Goal: Information Seeking & Learning: Learn about a topic

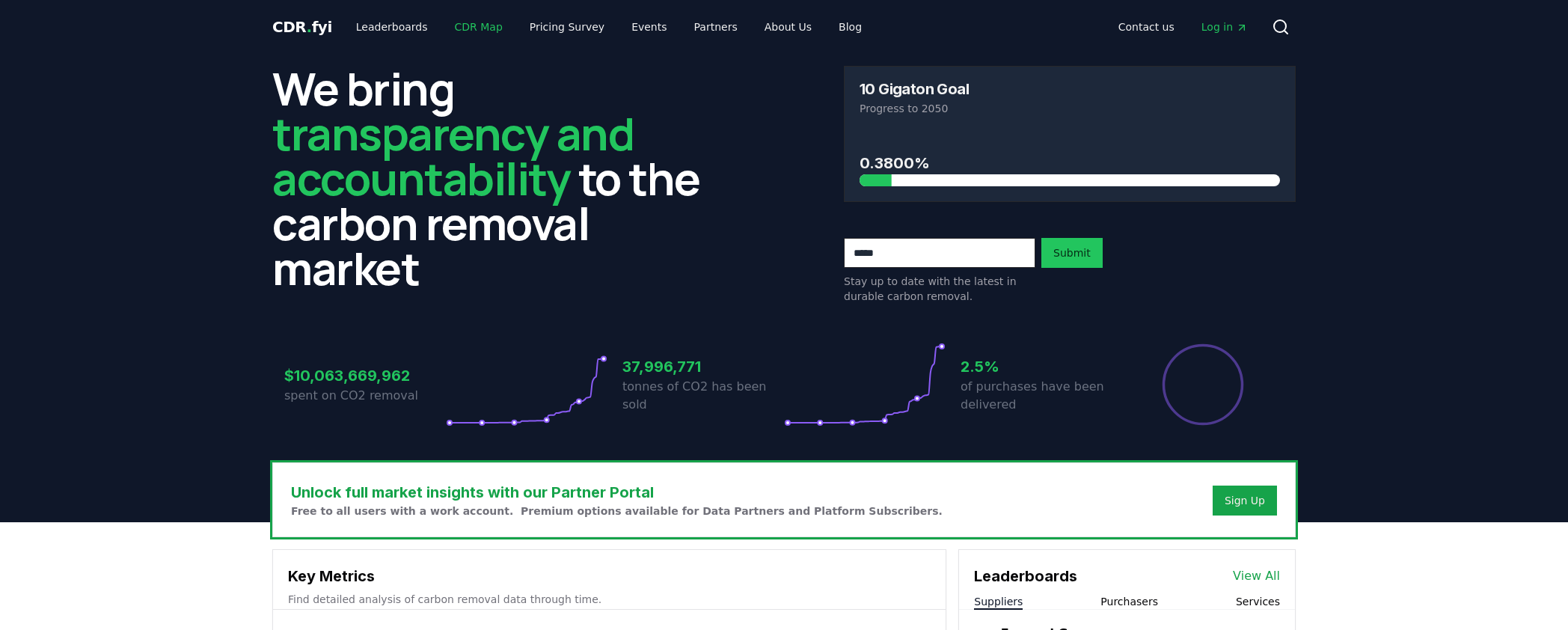
click at [476, 28] on link "CDR Map" at bounding box center [478, 26] width 72 height 27
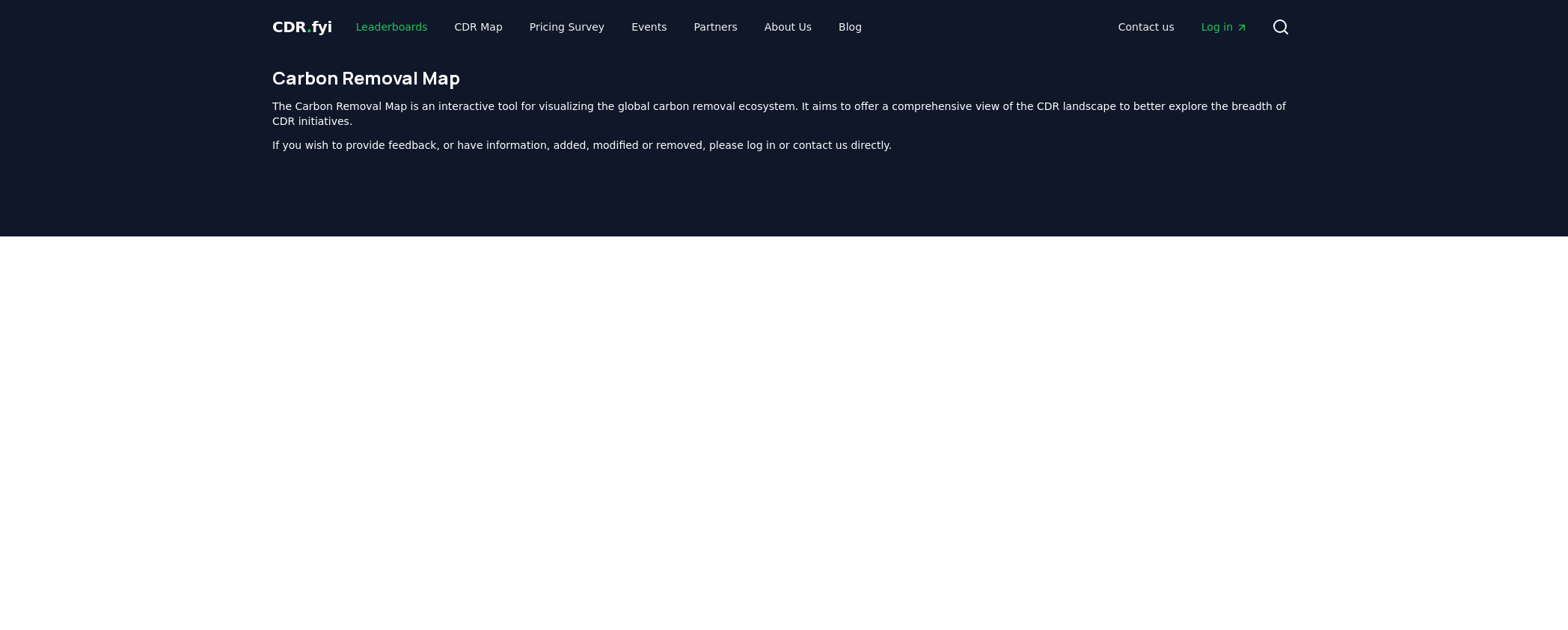
click at [389, 26] on link "Leaderboards" at bounding box center [392, 26] width 95 height 27
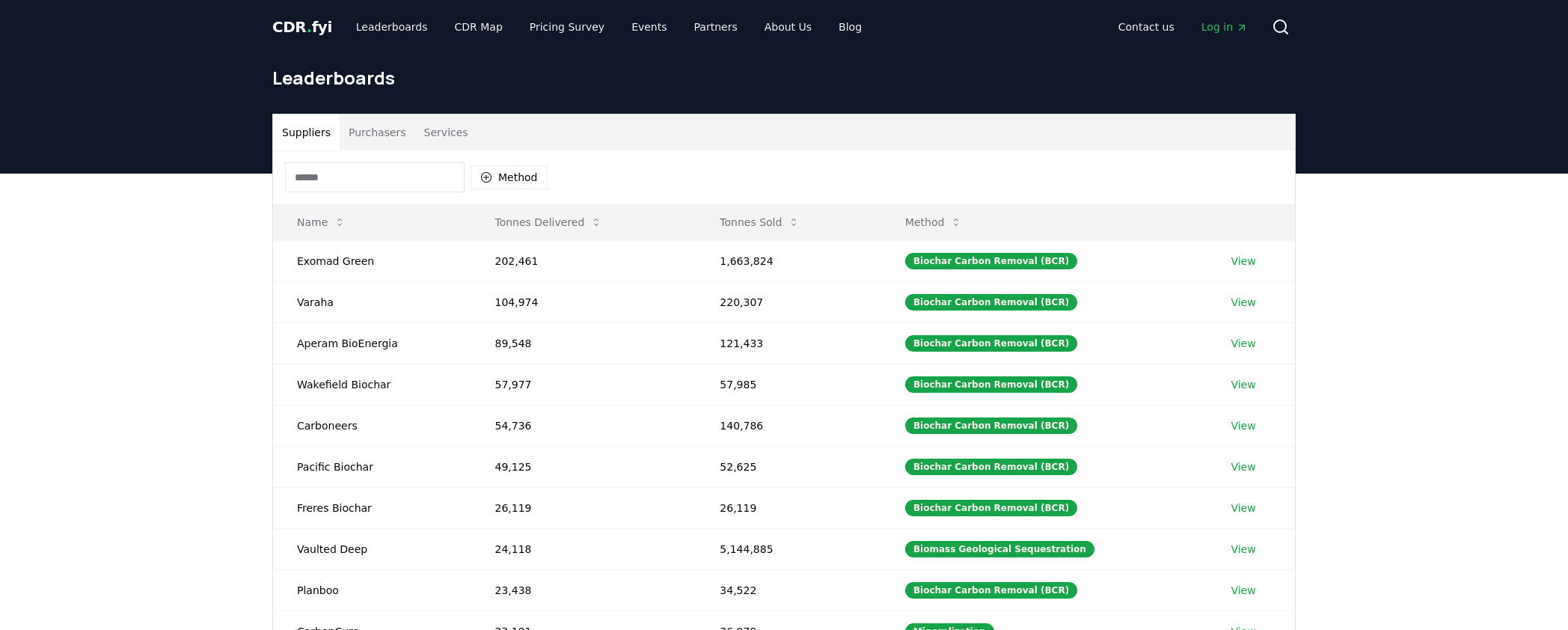
click at [401, 125] on button "Purchasers" at bounding box center [377, 132] width 76 height 36
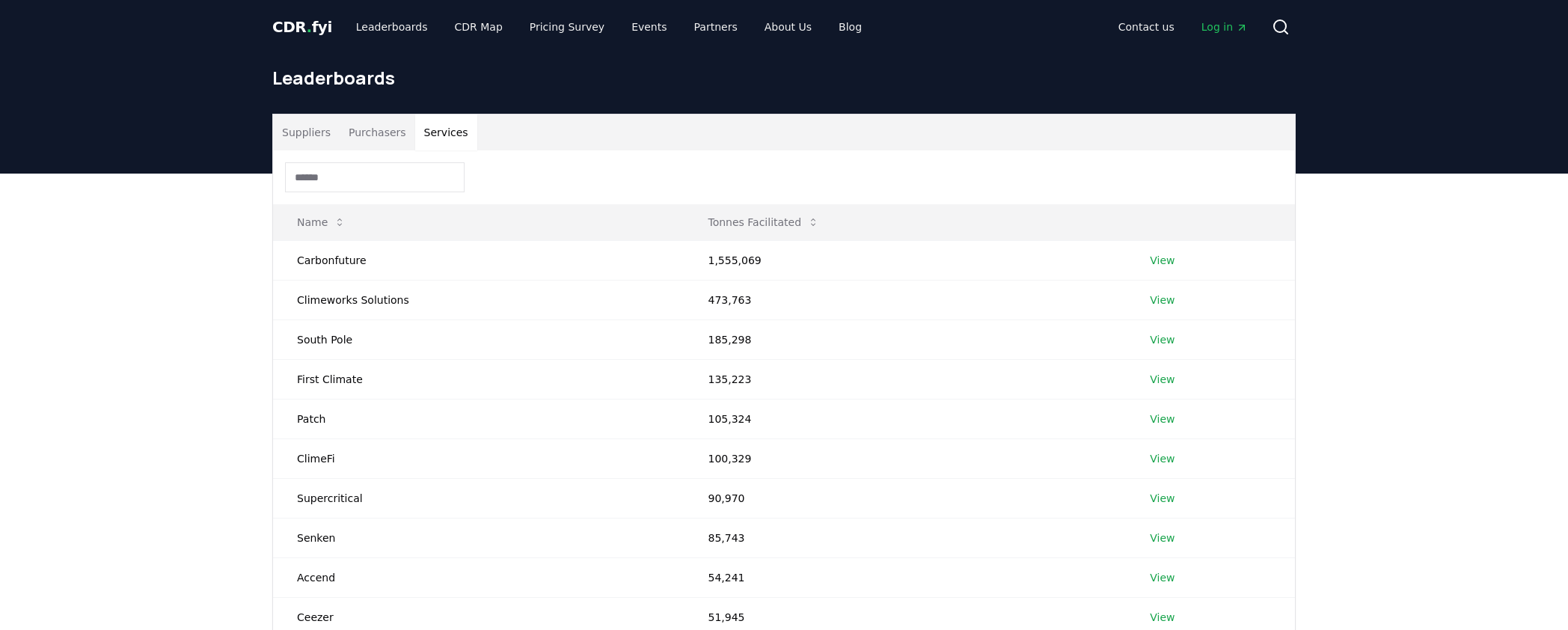
click at [460, 134] on button "Services" at bounding box center [446, 132] width 62 height 36
click at [404, 135] on button "Purchasers" at bounding box center [377, 132] width 76 height 36
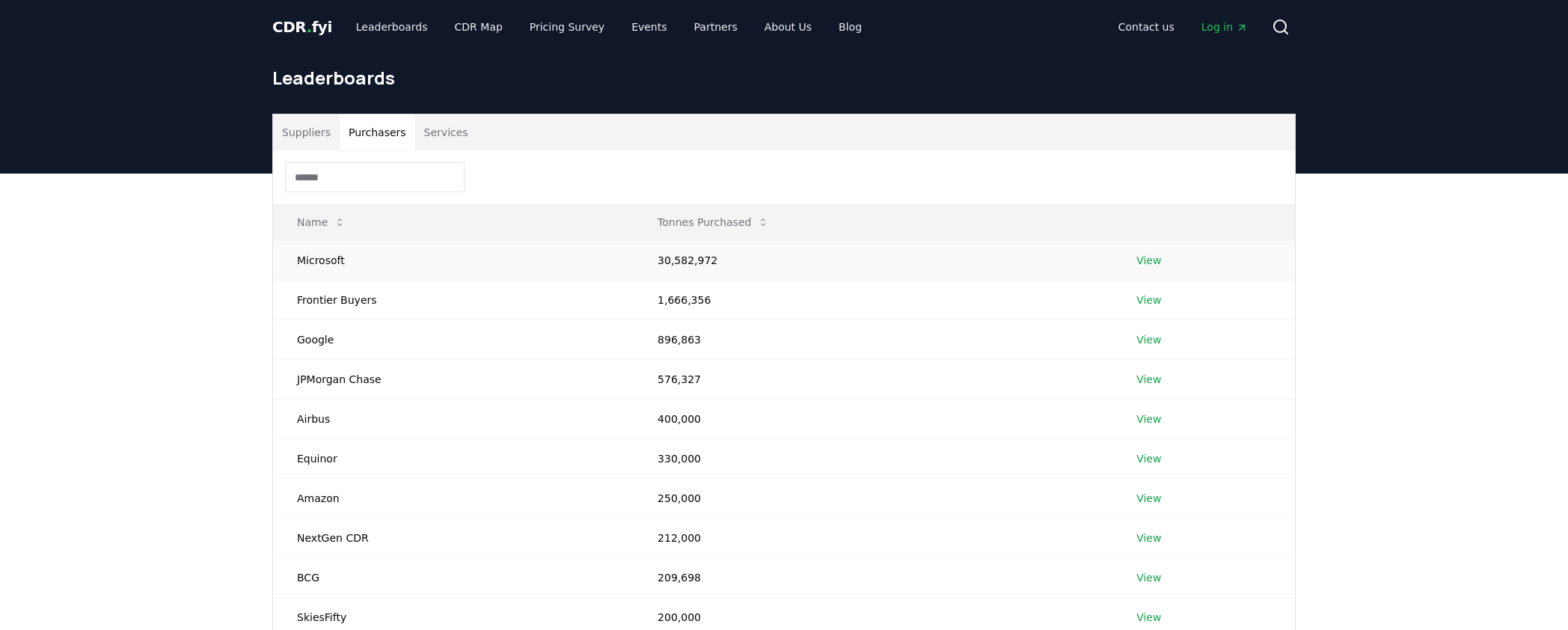
click at [321, 263] on td "Microsoft" at bounding box center [453, 260] width 360 height 39
click at [1152, 265] on link "View" at bounding box center [1149, 260] width 24 height 15
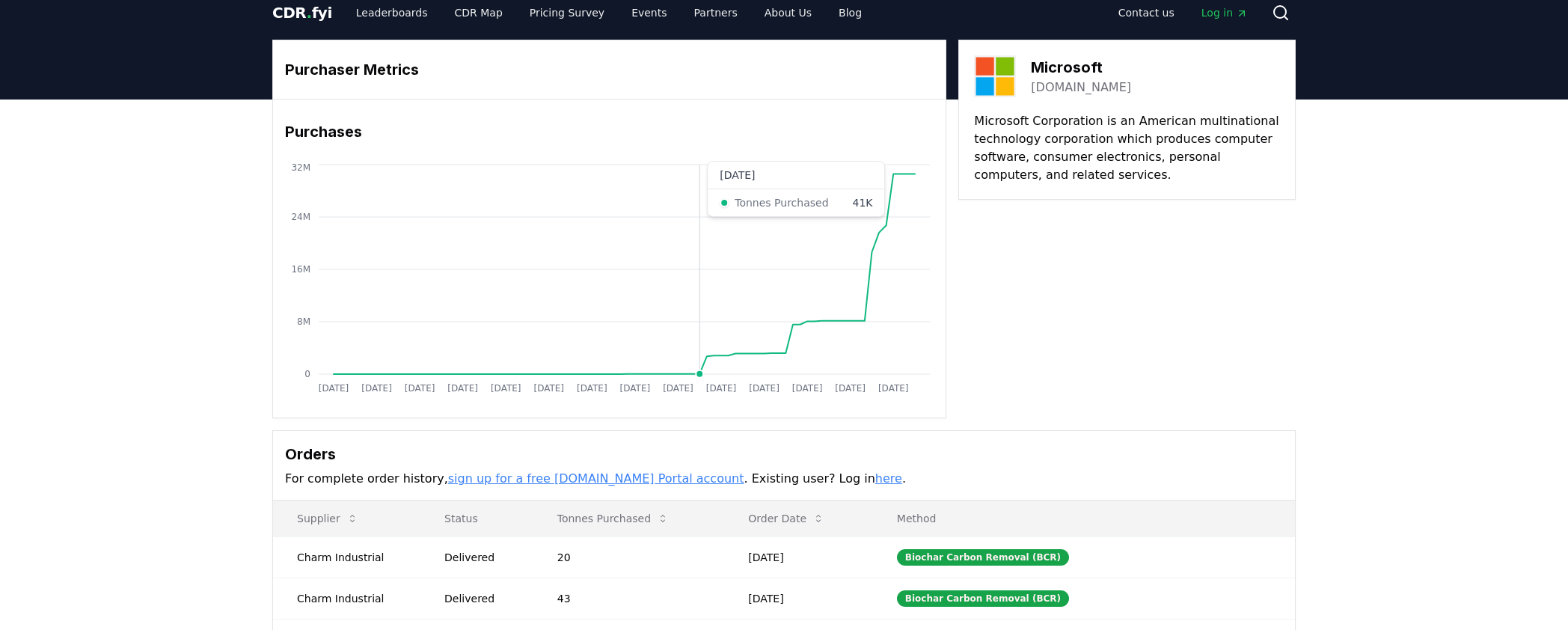
scroll to position [240, 0]
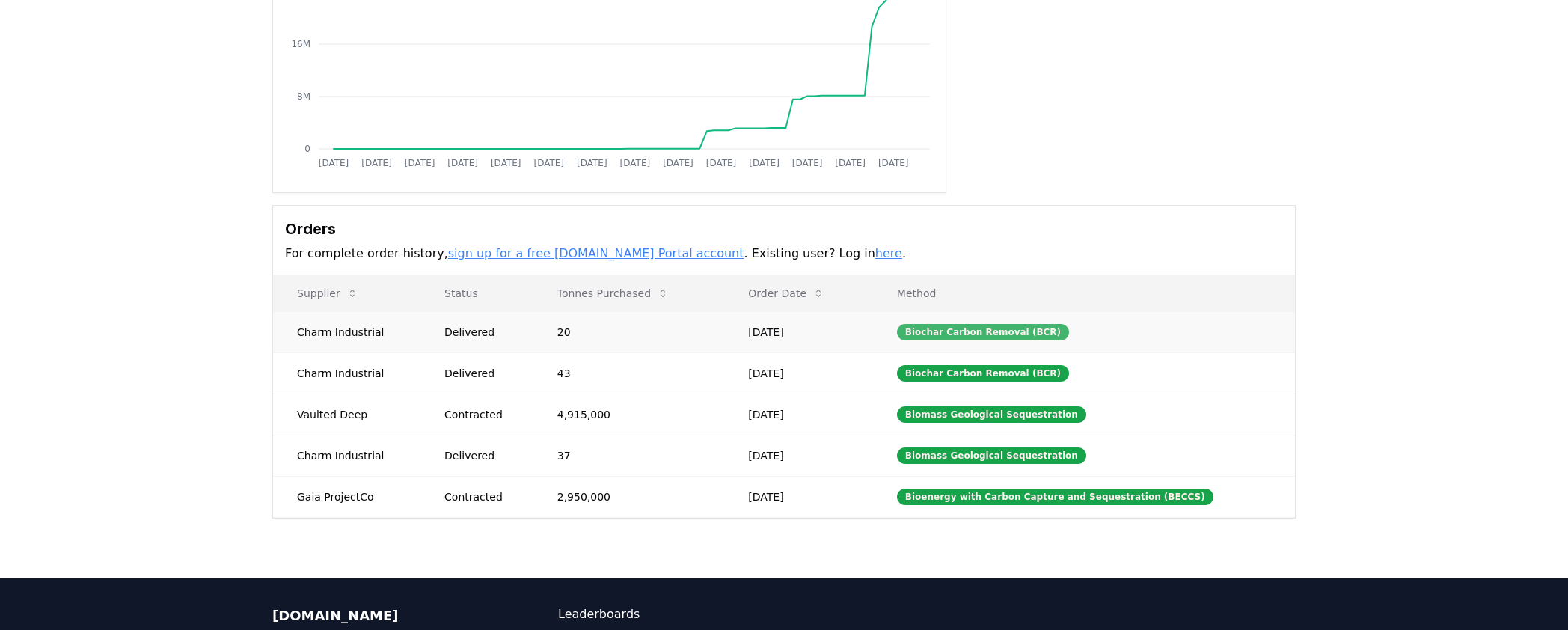
click at [983, 333] on div "Biochar Carbon Removal (BCR)" at bounding box center [983, 332] width 172 height 17
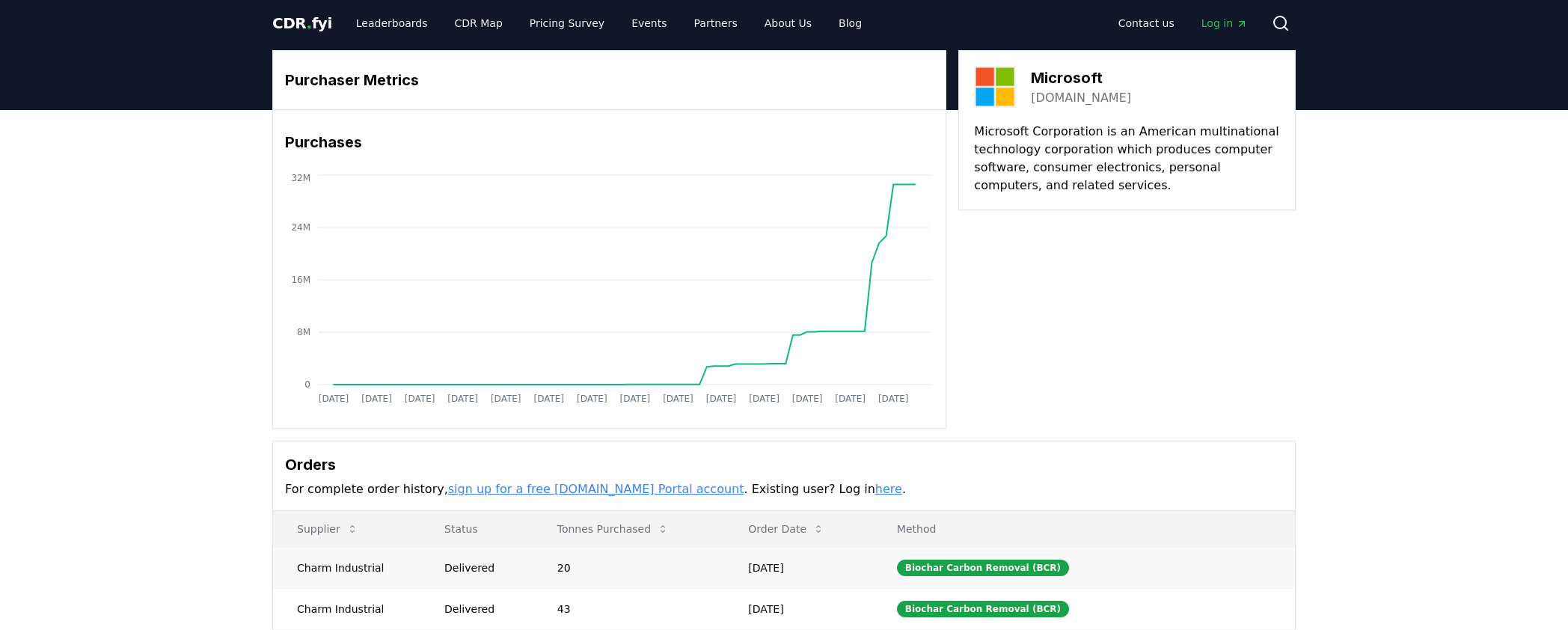
scroll to position [0, 0]
